Goal: Task Accomplishment & Management: Manage account settings

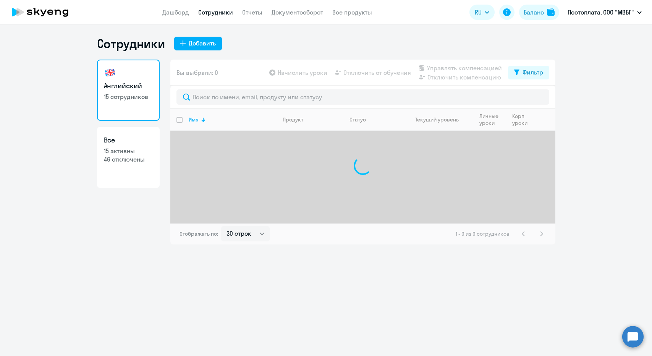
select select "30"
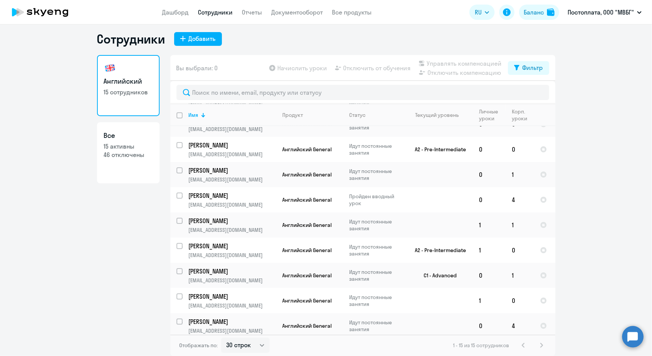
scroll to position [39, 0]
click at [177, 170] on input "select row 15649372" at bounding box center [184, 175] width 15 height 15
checkbox input "true"
click at [364, 65] on span "Отключить от обучения" at bounding box center [377, 67] width 68 height 9
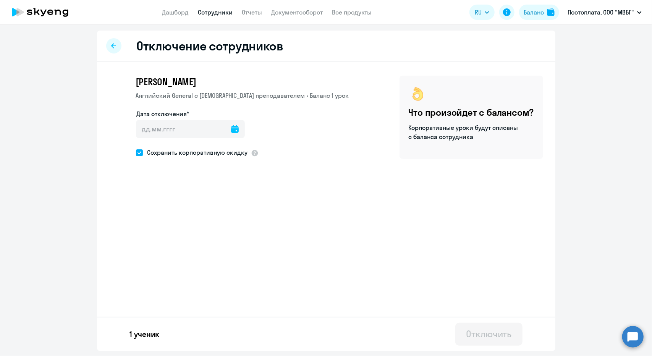
click at [231, 129] on icon at bounding box center [235, 129] width 8 height 8
click at [177, 217] on span "13" at bounding box center [177, 218] width 14 height 14
type input "[DATE]"
click at [481, 338] on div "Отключить" at bounding box center [488, 334] width 45 height 12
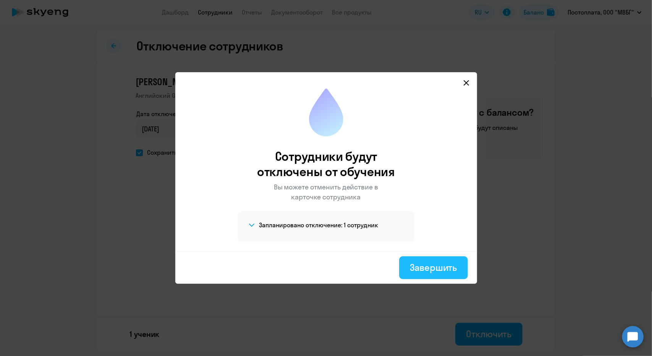
click at [454, 269] on div "Завершить" at bounding box center [433, 267] width 47 height 12
select select "30"
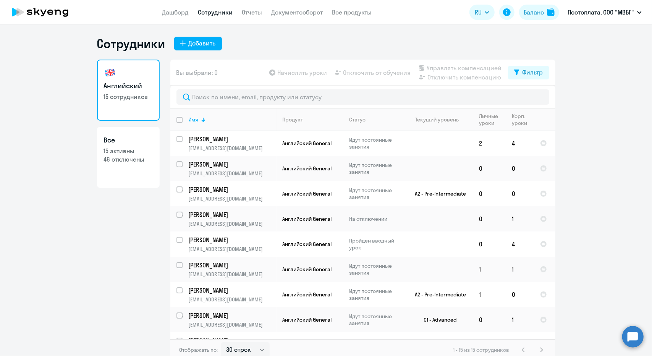
click at [60, 126] on ng-component "Сотрудники Добавить Английский 15 сотрудников Все 15 активны 46 отключены Вы вы…" at bounding box center [326, 198] width 652 height 325
